Goal: Book appointment/travel/reservation

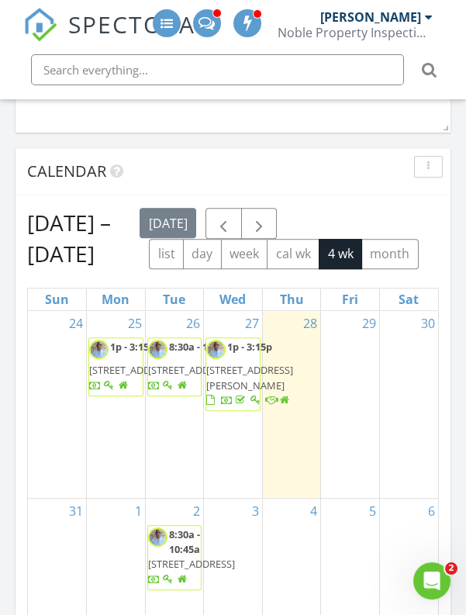
scroll to position [1459, 0]
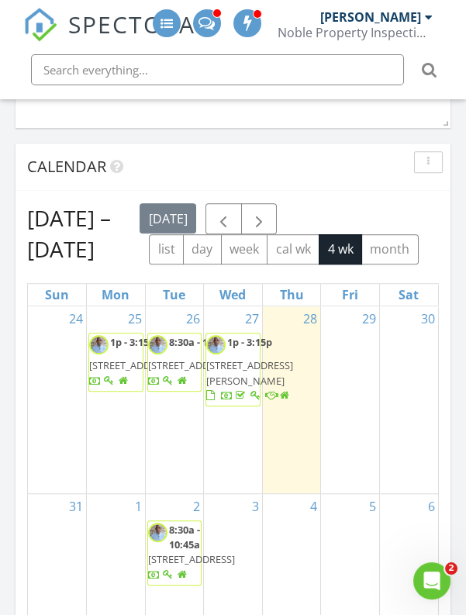
click at [351, 356] on div "29" at bounding box center [350, 399] width 58 height 187
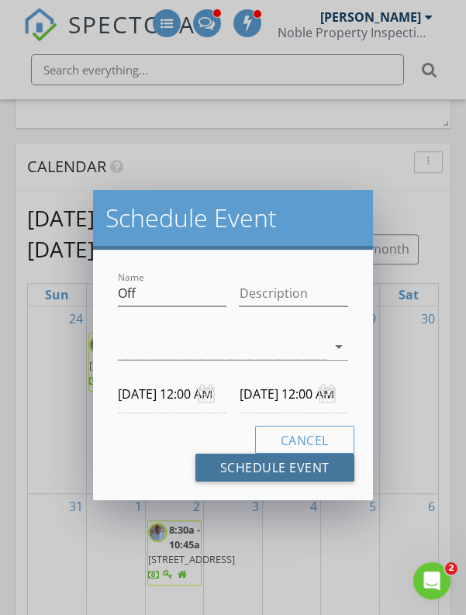
click at [313, 461] on button "Schedule Event" at bounding box center [275, 468] width 159 height 28
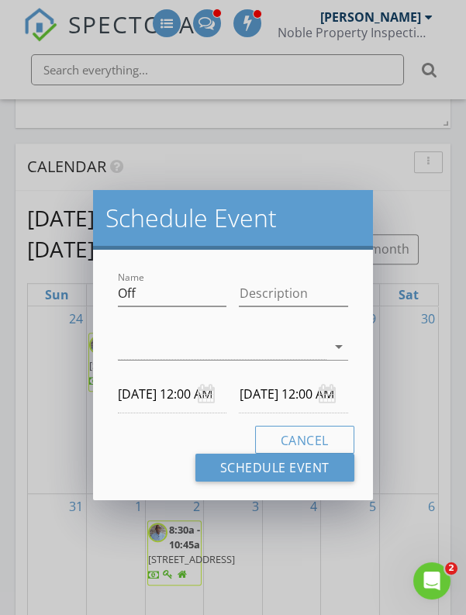
scroll to position [1534, 0]
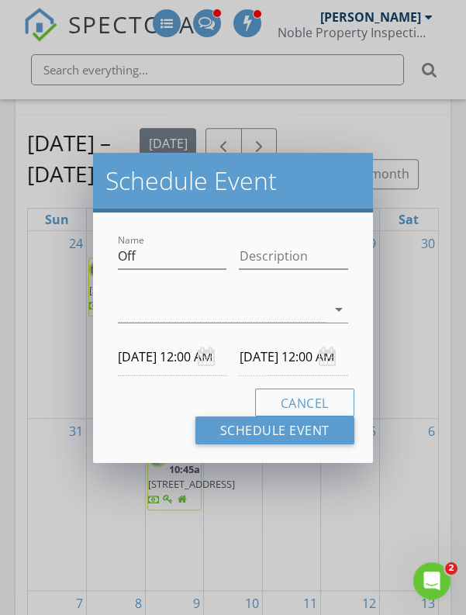
click at [338, 302] on icon "arrow_drop_down" at bounding box center [339, 309] width 19 height 19
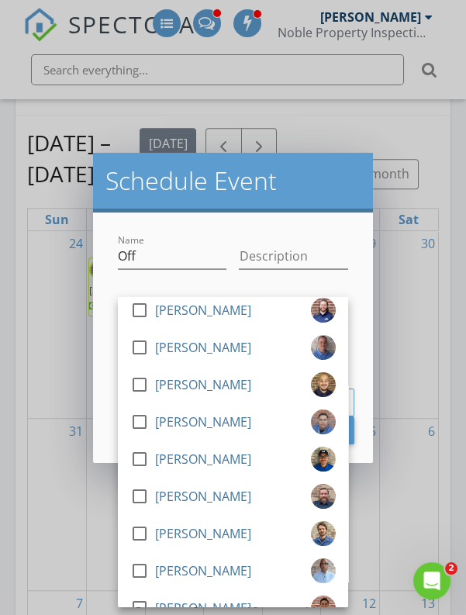
scroll to position [391, 0]
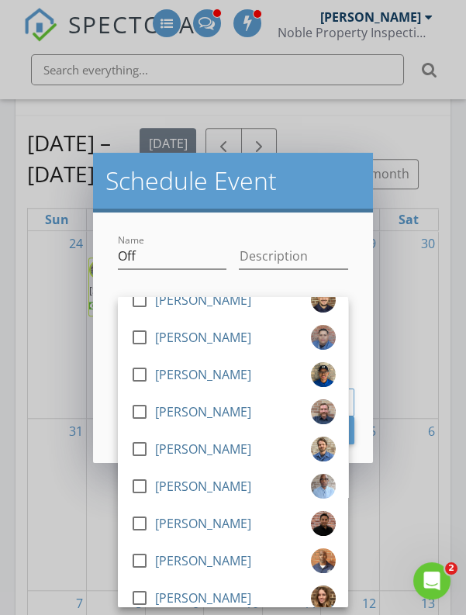
click at [145, 485] on div at bounding box center [139, 486] width 26 height 26
click at [417, 348] on div "Schedule Event Name Off Description check_box_outline_blank Calvin Williams che…" at bounding box center [233, 307] width 466 height 615
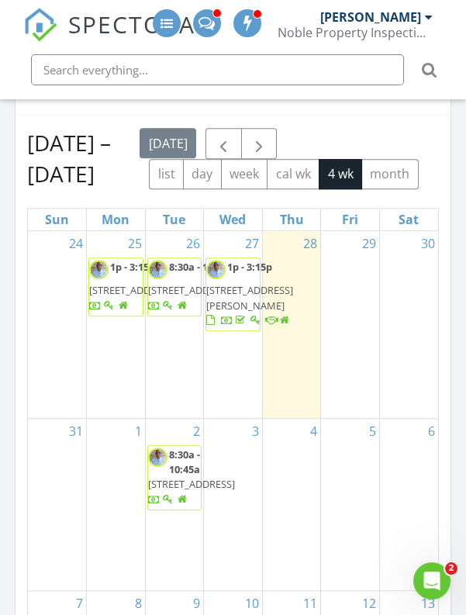
click at [356, 345] on div "29" at bounding box center [350, 324] width 58 height 187
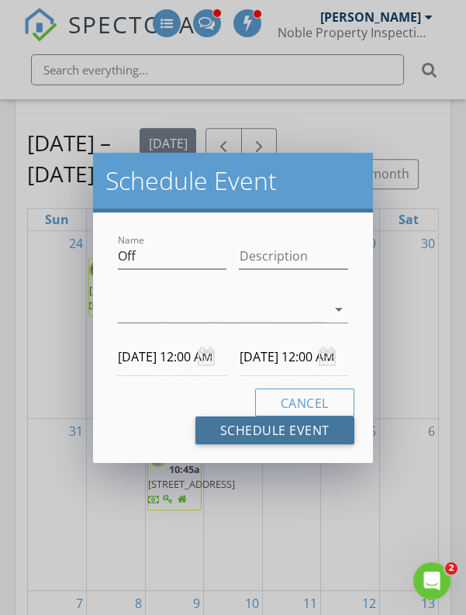
click at [309, 422] on button "Schedule Event" at bounding box center [275, 431] width 159 height 28
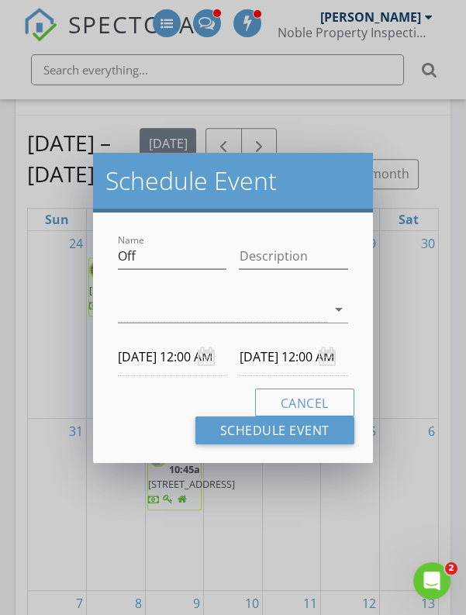
click at [337, 313] on icon "arrow_drop_down" at bounding box center [339, 309] width 19 height 19
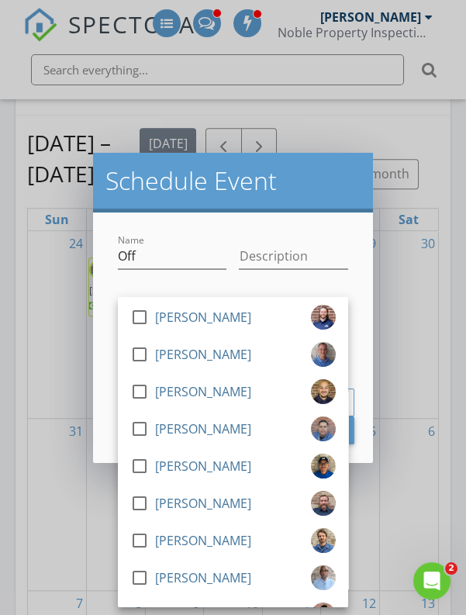
scroll to position [351, 0]
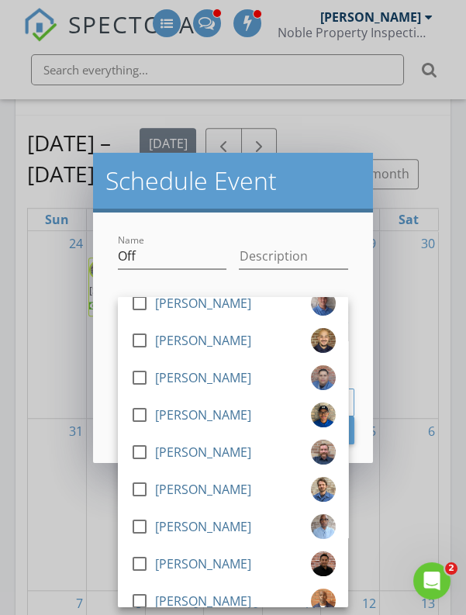
click at [147, 524] on div at bounding box center [139, 527] width 26 height 26
click at [351, 185] on h2 "Schedule Event" at bounding box center [233, 180] width 255 height 31
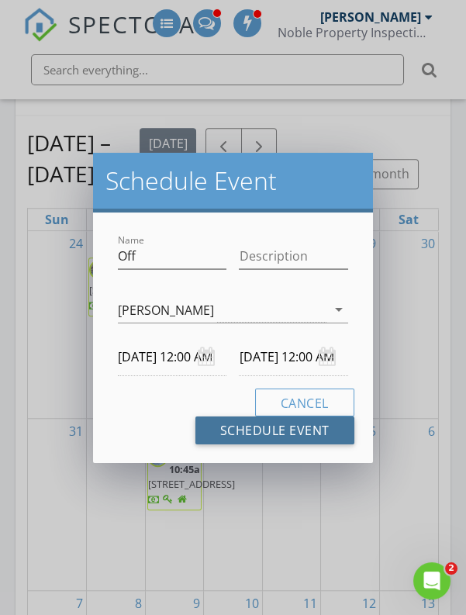
click at [309, 431] on button "Schedule Event" at bounding box center [275, 431] width 159 height 28
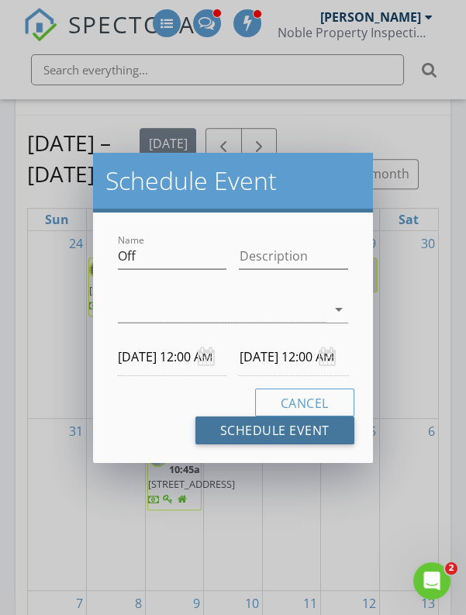
click at [288, 431] on button "Schedule Event" at bounding box center [275, 431] width 159 height 28
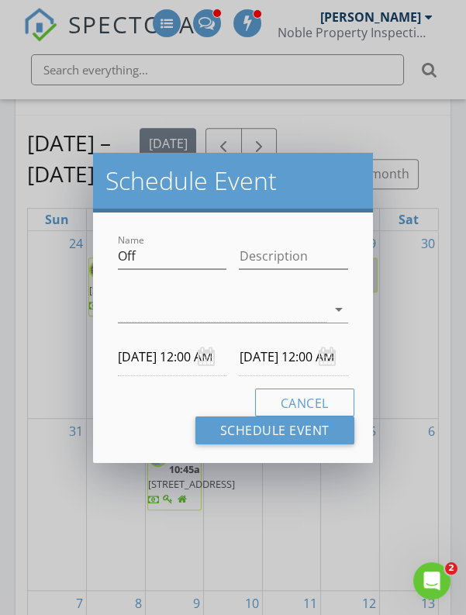
click at [339, 300] on icon "arrow_drop_down" at bounding box center [339, 309] width 19 height 19
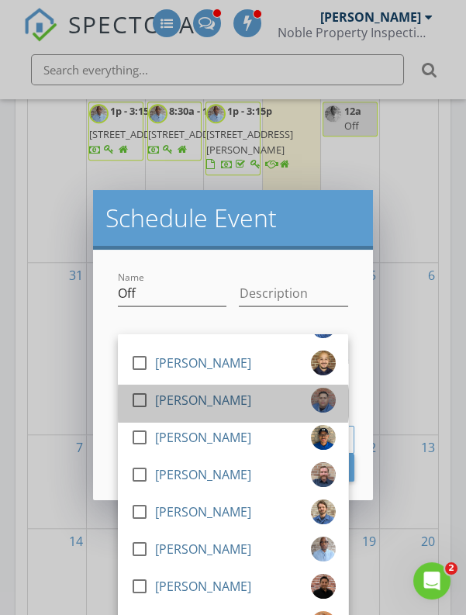
scroll to position [384, 0]
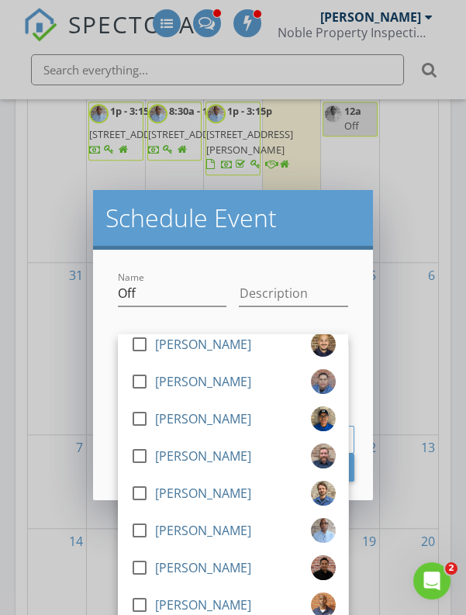
click at [140, 531] on div at bounding box center [139, 531] width 26 height 26
click at [341, 287] on input "Description" at bounding box center [293, 294] width 109 height 26
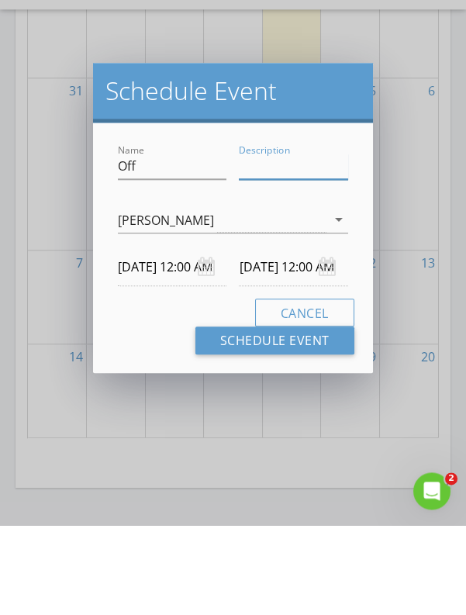
scroll to position [1785, 0]
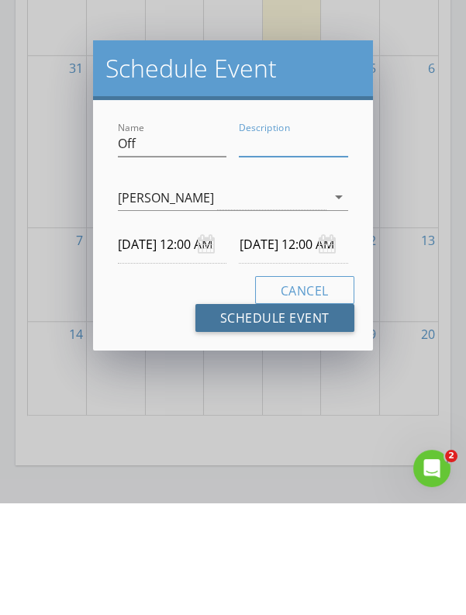
click at [304, 435] on button "Schedule Event" at bounding box center [275, 431] width 159 height 28
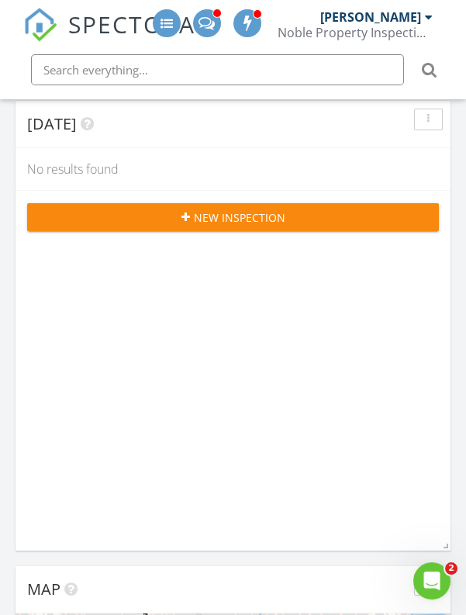
scroll to position [0, 0]
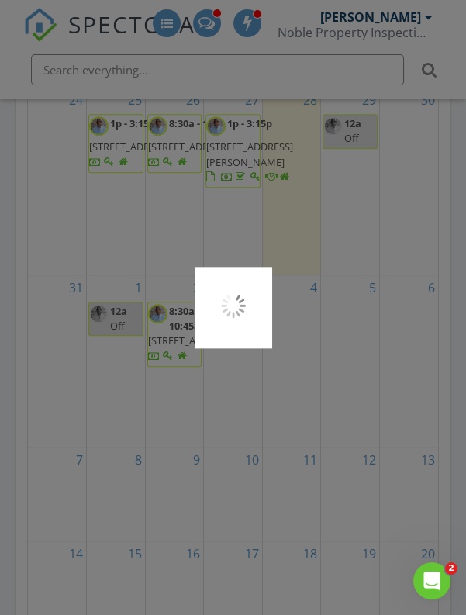
scroll to position [1684, 0]
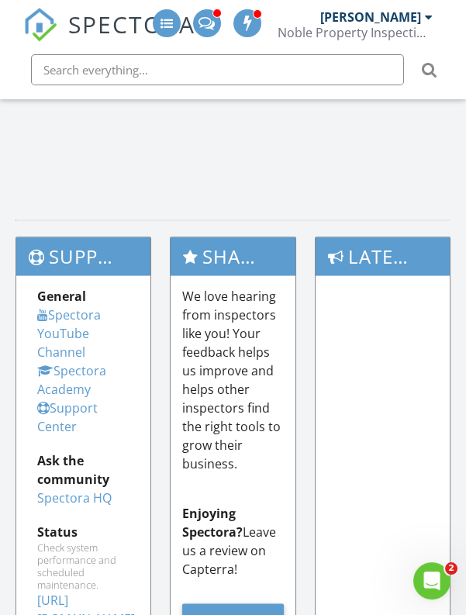
scroll to position [2315, 0]
